Goal: Information Seeking & Learning: Learn about a topic

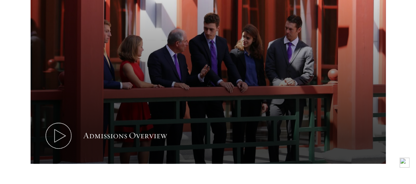
scroll to position [427, 0]
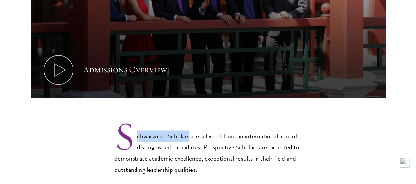
drag, startPoint x: 104, startPoint y: 107, endPoint x: 195, endPoint y: 105, distance: 90.7
copy p "chwarzman Scholars"
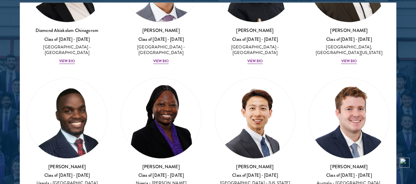
scroll to position [361, 0]
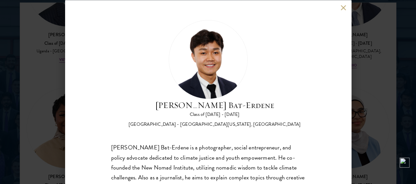
click at [343, 5] on button at bounding box center [343, 8] width 6 height 6
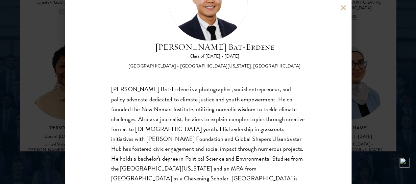
scroll to position [920, 0]
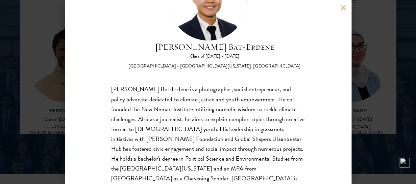
click at [343, 5] on button at bounding box center [343, 8] width 6 height 6
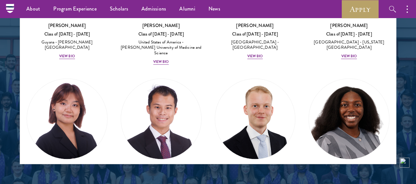
scroll to position [1675, 0]
